Goal: Task Accomplishment & Management: Use online tool/utility

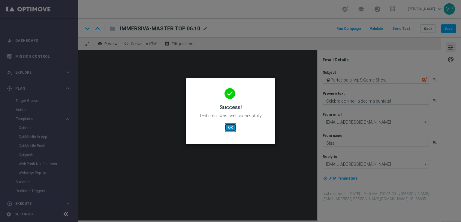
click at [232, 126] on button "OK" at bounding box center [230, 127] width 11 height 8
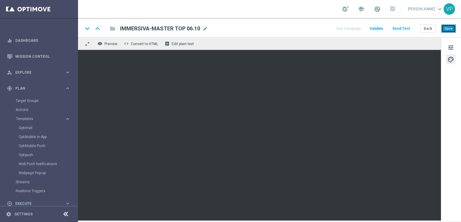
click at [448, 29] on button "Save" at bounding box center [449, 28] width 15 height 8
click at [455, 32] on button "Save" at bounding box center [449, 28] width 15 height 8
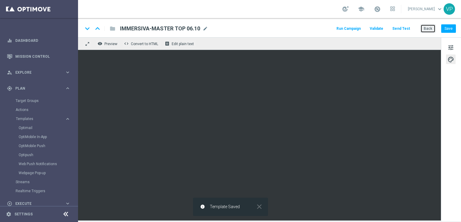
click at [430, 32] on button "Back" at bounding box center [428, 28] width 15 height 8
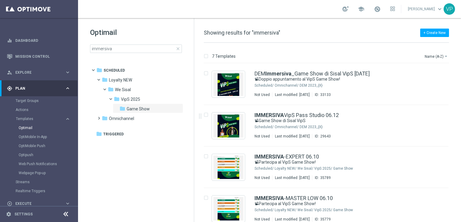
drag, startPoint x: 461, startPoint y: 89, endPoint x: 458, endPoint y: 139, distance: 49.7
click at [458, 139] on div "7 Templates Name (A-Z) arrow_drop_down Drag here to set row groups Drag here to…" at bounding box center [327, 132] width 267 height 179
drag, startPoint x: 458, startPoint y: 139, endPoint x: 459, endPoint y: 156, distance: 17.5
click at [459, 156] on div "insert_drive_file DEM Immersiva _Game Show di Sisal VipS [DATE] 📽Doppio appunta…" at bounding box center [329, 142] width 262 height 158
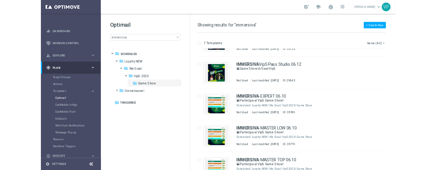
scroll to position [30, 0]
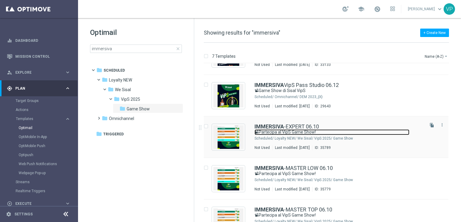
click at [388, 132] on link "📽Partecipa al VipS Game Show!" at bounding box center [332, 132] width 155 height 6
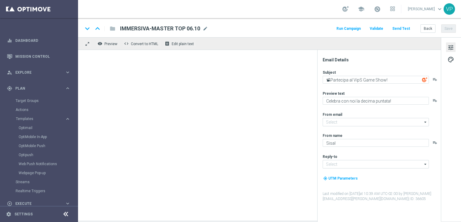
type input "[EMAIL_ADDRESS][DOMAIN_NAME]"
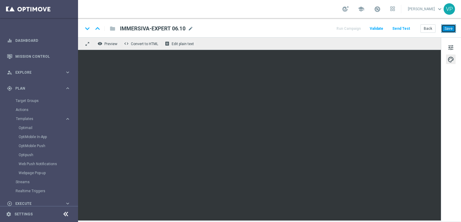
click at [446, 30] on button "Save" at bounding box center [449, 28] width 15 height 8
click at [447, 29] on button "Save" at bounding box center [449, 28] width 15 height 8
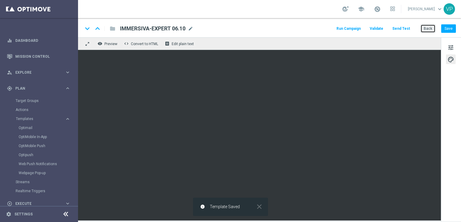
click at [432, 29] on button "Back" at bounding box center [428, 28] width 15 height 8
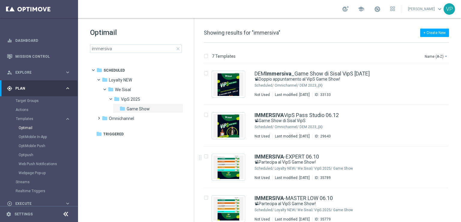
drag, startPoint x: 459, startPoint y: 106, endPoint x: 457, endPoint y: 146, distance: 39.7
click at [457, 146] on div "7 Templates Name (A-Z) arrow_drop_down Drag here to set row groups Drag here to…" at bounding box center [327, 132] width 267 height 179
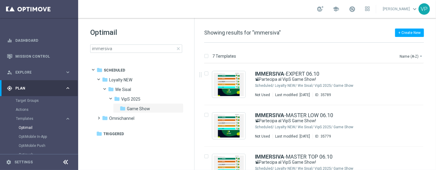
scroll to position [78, 0]
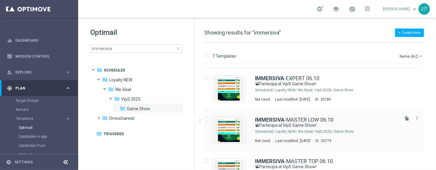
click at [363, 122] on div "IMMERSIVA -MASTER LOW 06.10" at bounding box center [326, 119] width 143 height 5
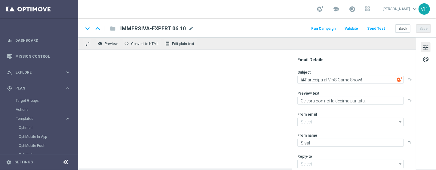
type input "[EMAIL_ADDRESS][DOMAIN_NAME]"
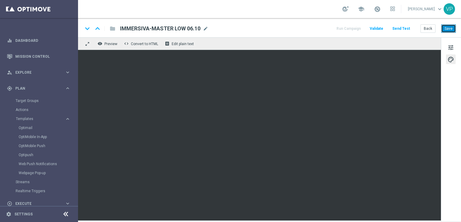
click at [444, 28] on button "Save" at bounding box center [449, 28] width 15 height 8
click at [452, 28] on button "Save" at bounding box center [449, 28] width 15 height 8
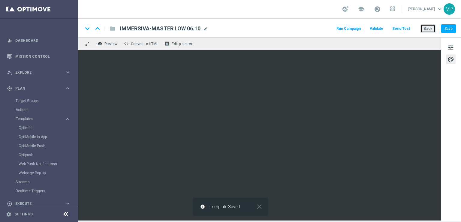
click at [424, 31] on button "Back" at bounding box center [428, 28] width 15 height 8
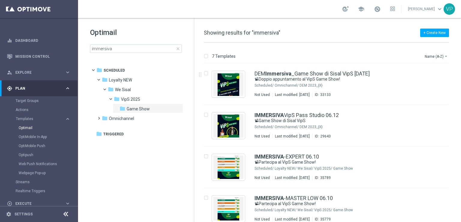
drag, startPoint x: 459, startPoint y: 92, endPoint x: 454, endPoint y: 36, distance: 56.1
click at [459, 120] on div "insert_drive_file DEM Immersiva _Game Show di Sisal VipS [DATE] 📽Doppio appunta…" at bounding box center [329, 142] width 262 height 158
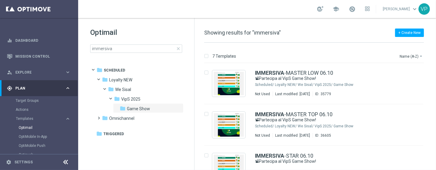
scroll to position [136, 0]
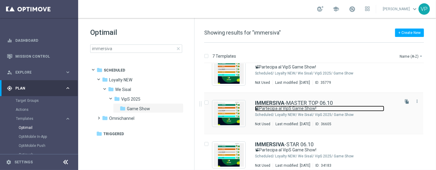
click at [365, 107] on link "📽Partecipa al VipS Game Show!" at bounding box center [319, 109] width 129 height 6
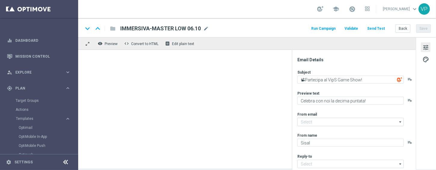
type input "[EMAIL_ADDRESS][DOMAIN_NAME]"
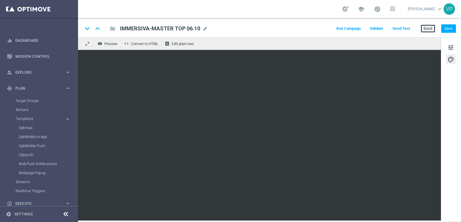
click at [435, 29] on button "Back" at bounding box center [428, 28] width 15 height 8
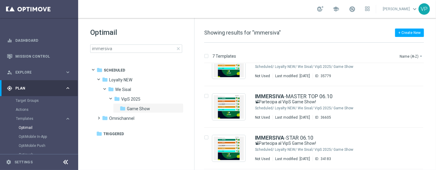
scroll to position [155, 0]
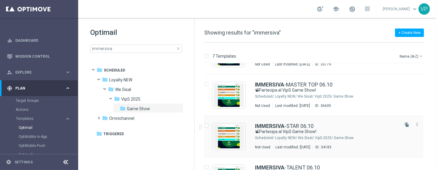
click at [386, 140] on div "Loyalty NEW/ We Sisal/ VipS 2025/ Game Show" at bounding box center [336, 138] width 123 height 5
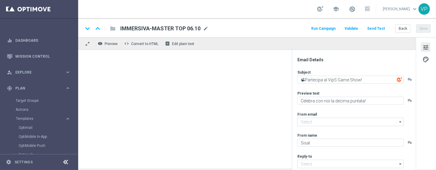
type input "[EMAIL_ADDRESS][DOMAIN_NAME]"
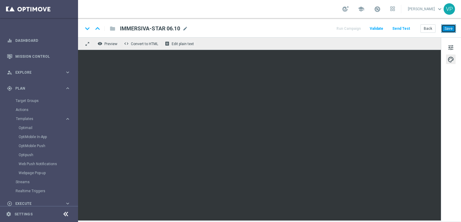
click at [456, 31] on button "Save" at bounding box center [449, 28] width 15 height 8
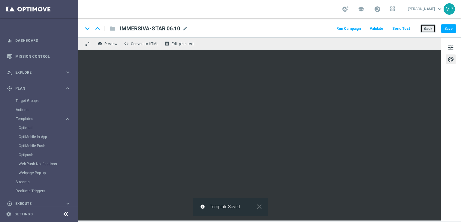
click at [428, 29] on button "Back" at bounding box center [428, 28] width 15 height 8
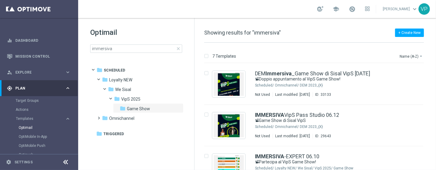
drag, startPoint x: 434, startPoint y: 78, endPoint x: 431, endPoint y: 102, distance: 24.6
click at [431, 102] on div "7 Templates Name (A-Z) arrow_drop_down Drag here to set row groups Drag here to…" at bounding box center [314, 106] width 241 height 127
click at [433, 105] on div "insert_drive_file IMMERSIVA VipS Pass Studio 06.12 📽Game Show di Sisal VipS Sch…" at bounding box center [316, 125] width 236 height 41
click at [435, 104] on div "7 Templates Name (A-Z) arrow_drop_down Drag here to set row groups Drag here to…" at bounding box center [314, 106] width 241 height 127
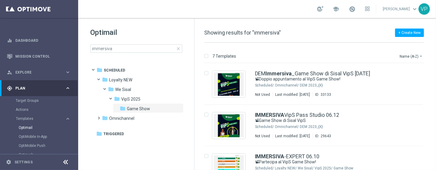
click at [435, 104] on div "7 Templates Name (A-Z) arrow_drop_down Drag here to set row groups Drag here to…" at bounding box center [314, 106] width 241 height 127
drag, startPoint x: 435, startPoint y: 104, endPoint x: 433, endPoint y: 96, distance: 8.1
click at [433, 96] on div "7 Templates Name (A-Z) arrow_drop_down Drag here to set row groups Drag here to…" at bounding box center [314, 106] width 241 height 127
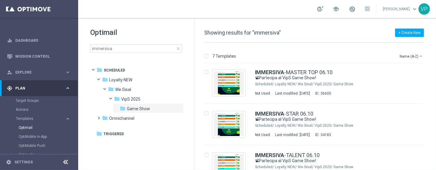
scroll to position [181, 0]
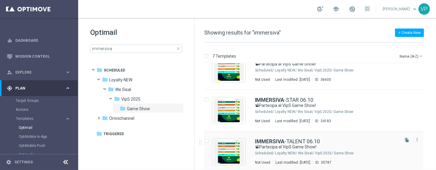
click at [391, 143] on div "IMMERSIVA -TALENT 06.10" at bounding box center [326, 141] width 143 height 5
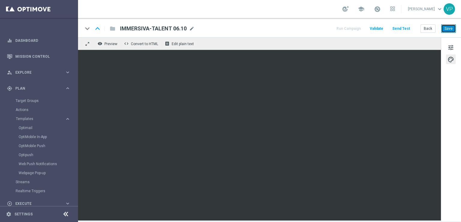
click at [451, 28] on button "Save" at bounding box center [449, 28] width 15 height 8
click at [428, 31] on button "Back" at bounding box center [428, 28] width 15 height 8
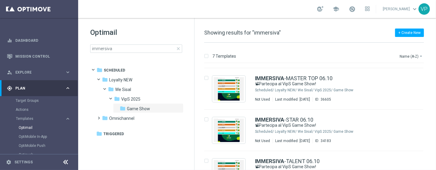
scroll to position [162, 0]
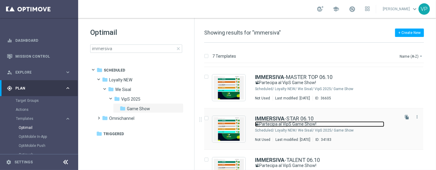
click at [364, 123] on link "📽Partecipa al VipS Game Show!" at bounding box center [319, 124] width 129 height 6
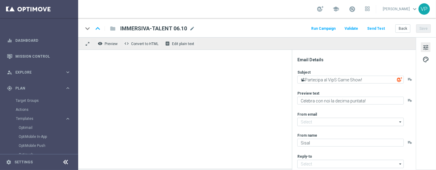
type input "[EMAIL_ADDRESS][DOMAIN_NAME]"
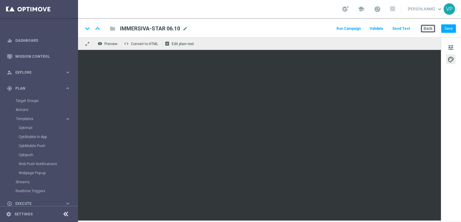
click at [424, 26] on button "Back" at bounding box center [428, 28] width 15 height 8
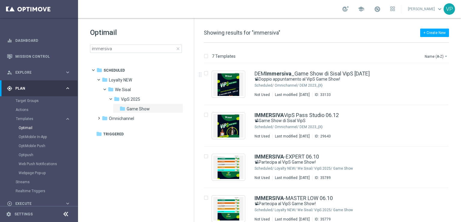
drag, startPoint x: 460, startPoint y: 90, endPoint x: 437, endPoint y: 3, distance: 89.5
click at [459, 139] on div "insert_drive_file DEM Immersiva _Game Show di Sisal VipS [DATE] 📽Doppio appunta…" at bounding box center [329, 142] width 262 height 158
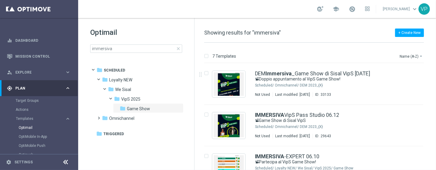
drag, startPoint x: 434, startPoint y: 74, endPoint x: 428, endPoint y: 93, distance: 20.3
click at [428, 93] on div "7 Templates Name (A-Z) arrow_drop_down Drag here to set row groups Drag here to…" at bounding box center [314, 106] width 241 height 127
click at [434, 108] on div "7 Templates Name (A-Z) arrow_drop_down Drag here to set row groups Drag here to…" at bounding box center [314, 106] width 241 height 127
drag, startPoint x: 433, startPoint y: 92, endPoint x: 433, endPoint y: 136, distance: 43.9
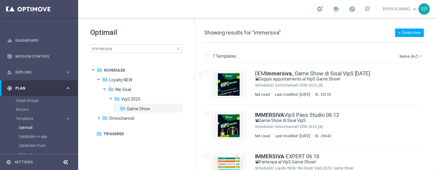
drag, startPoint x: 435, startPoint y: 86, endPoint x: 437, endPoint y: 132, distance: 46.6
click at [436, 132] on html "equalizer Dashboard Mission Control" at bounding box center [218, 85] width 436 height 170
click at [434, 114] on div "7 Templates Name (A-Z) arrow_drop_down Drag here to set row groups Drag here to…" at bounding box center [314, 106] width 241 height 127
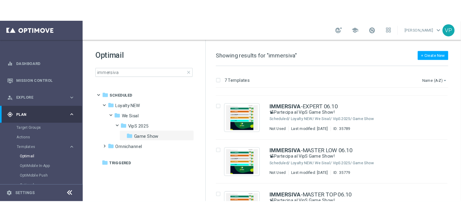
scroll to position [69, 0]
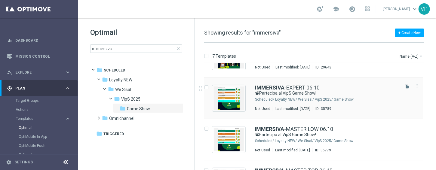
click at [360, 106] on div "Not Used Last modified: [DATE] ID: 35789" at bounding box center [326, 108] width 143 height 5
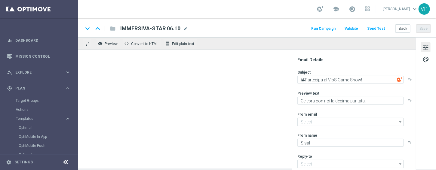
type input "[EMAIL_ADDRESS][DOMAIN_NAME]"
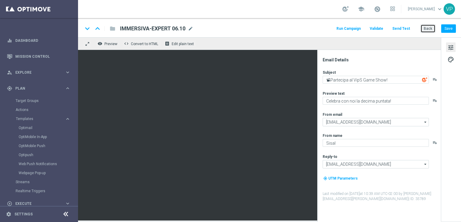
click at [428, 29] on button "Back" at bounding box center [428, 28] width 15 height 8
